Goal: Contribute content: Add original content to the website for others to see

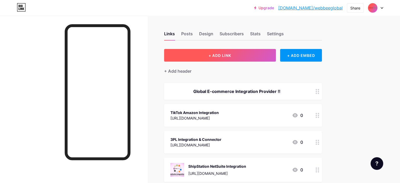
click at [231, 55] on span "+ ADD LINK" at bounding box center [220, 55] width 23 height 4
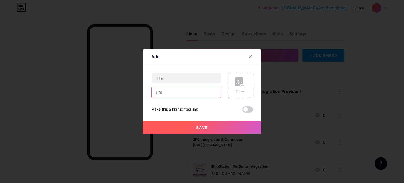
click at [174, 92] on input "text" at bounding box center [185, 92] width 69 height 11
paste input "[URL][DOMAIN_NAME]"
type input "[URL][DOMAIN_NAME]"
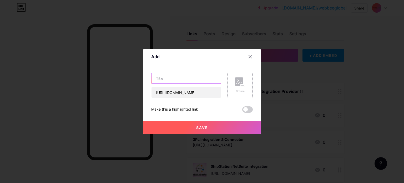
scroll to position [0, 0]
click at [177, 78] on input "text" at bounding box center [185, 78] width 69 height 11
click at [240, 79] on rect at bounding box center [239, 81] width 8 height 8
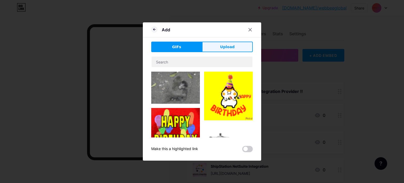
click at [233, 47] on span "Upload" at bounding box center [227, 47] width 14 height 6
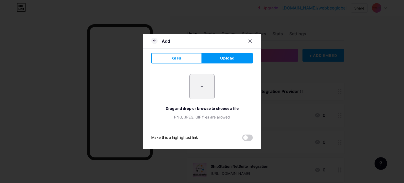
click at [205, 88] on input "file" at bounding box center [202, 86] width 25 height 25
type input "C:\fakepath\Celebrating 20th Year Legacy of Next-GenX Transformation 1.png"
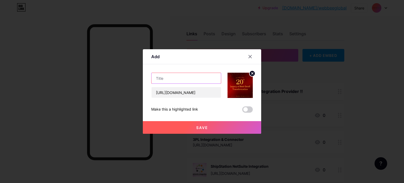
click at [186, 78] on input "text" at bounding box center [185, 78] width 69 height 11
click at [191, 79] on input "Legacy of Next GenX Transformation" at bounding box center [185, 78] width 69 height 11
type input "Legacy of Next GenX E-commerce Transformation"
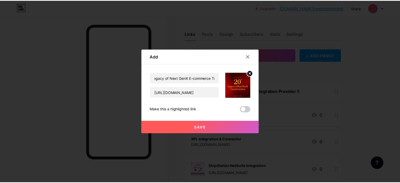
scroll to position [0, 0]
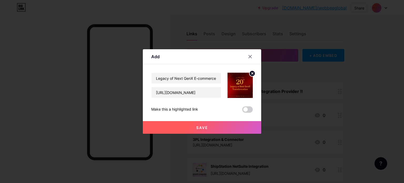
click at [215, 128] on button "Save" at bounding box center [202, 127] width 118 height 13
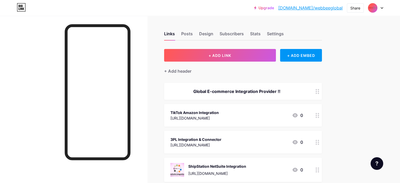
click at [22, 80] on div at bounding box center [73, 107] width 147 height 183
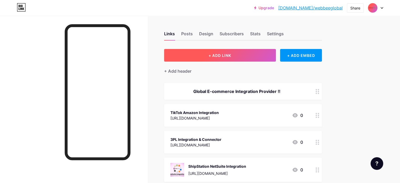
click at [231, 56] on span "+ ADD LINK" at bounding box center [220, 55] width 23 height 4
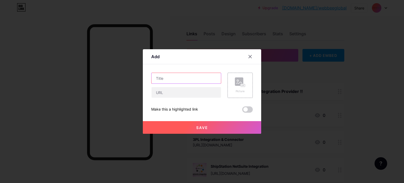
click at [185, 73] on input "text" at bounding box center [185, 78] width 69 height 11
type input "E"
type input "WebBee Celebrating 20 Years of Legacy"
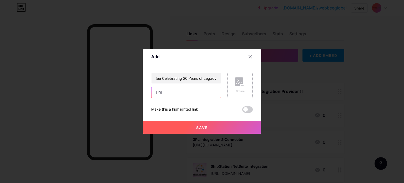
scroll to position [0, 0]
click at [182, 87] on input "text" at bounding box center [185, 92] width 69 height 11
paste input "[URL][DOMAIN_NAME]"
type input "[URL][DOMAIN_NAME]"
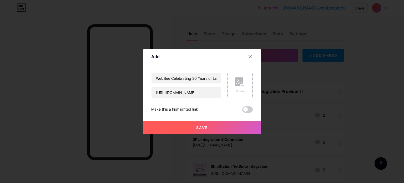
scroll to position [0, 0]
click at [223, 106] on div "WebBee Celebrating 20 Years of Legacy [URL][DOMAIN_NAME] Picture Make this a hi…" at bounding box center [201, 93] width 101 height 40
click at [201, 96] on input "[URL][DOMAIN_NAME]" at bounding box center [185, 92] width 69 height 11
click at [241, 87] on rect at bounding box center [243, 85] width 5 height 3
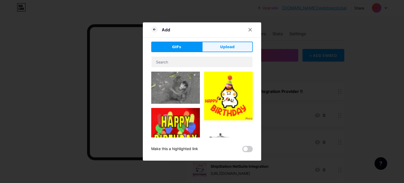
click at [221, 51] on button "Upload" at bounding box center [227, 47] width 51 height 11
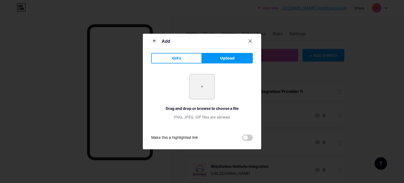
click at [205, 85] on input "file" at bounding box center [202, 86] width 25 height 25
type input "C:\fakepath\Celebrating 20th Year Legacy of Next-GenX Transformation 1.png"
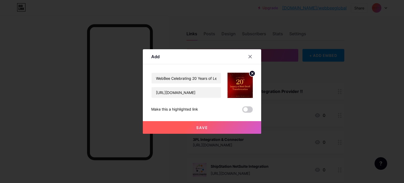
click at [200, 129] on span "Save" at bounding box center [202, 127] width 12 height 4
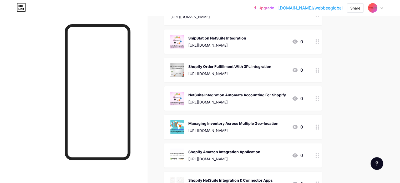
scroll to position [158, 0]
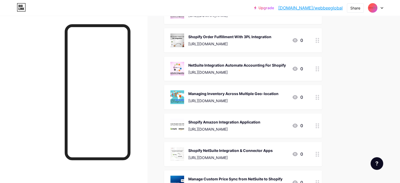
click at [333, 8] on link "[DOMAIN_NAME]/webbeeglobal" at bounding box center [310, 8] width 64 height 6
click at [357, 9] on div "Share" at bounding box center [355, 8] width 10 height 6
click at [322, 24] on div "Copy link" at bounding box center [324, 27] width 78 height 13
